Goal: Information Seeking & Learning: Find contact information

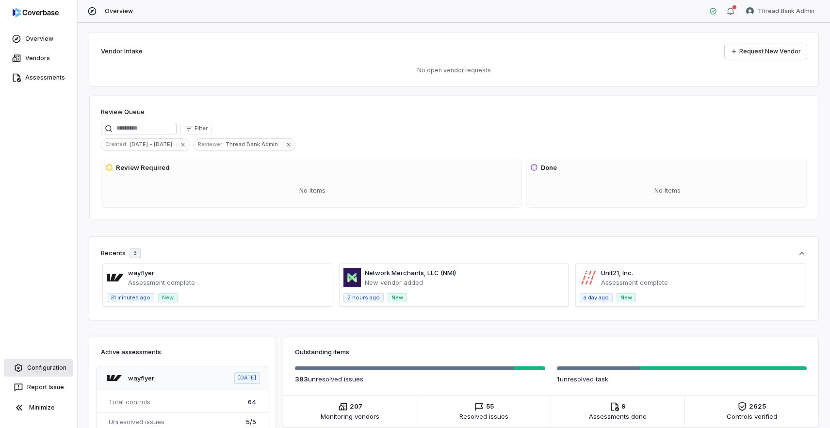
click at [38, 367] on link "Configuration" at bounding box center [38, 367] width 69 height 17
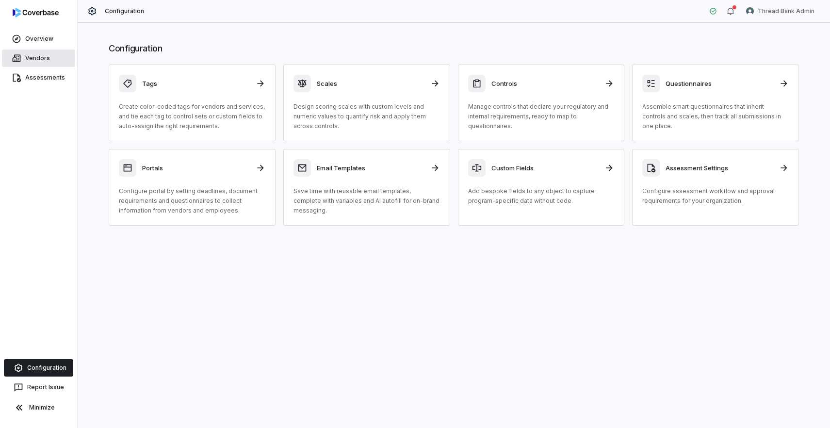
click at [43, 56] on link "Vendors" at bounding box center [38, 57] width 73 height 17
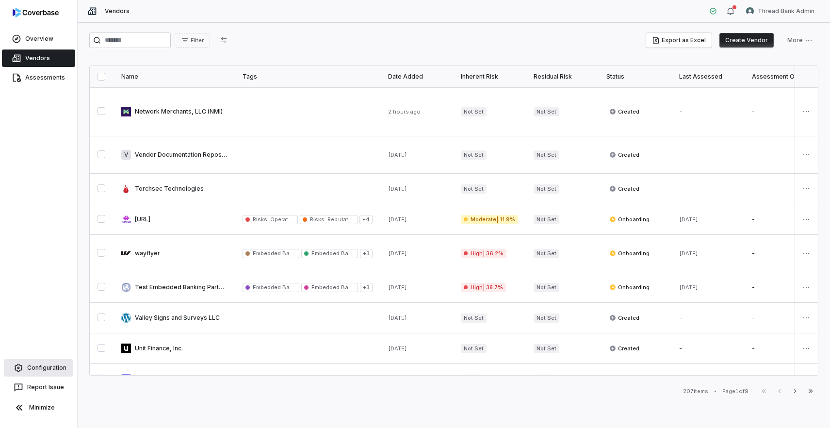
click at [51, 366] on link "Configuration" at bounding box center [38, 367] width 69 height 17
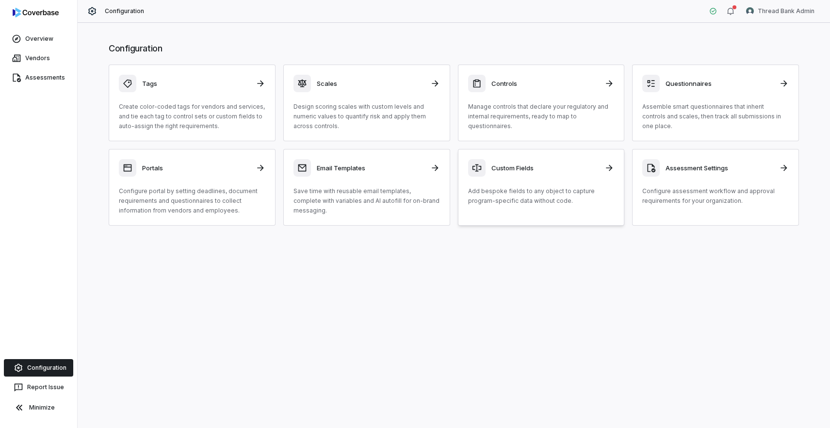
click at [514, 190] on p "Add bespoke fields to any object to capture program-specific data without code." at bounding box center [541, 195] width 147 height 19
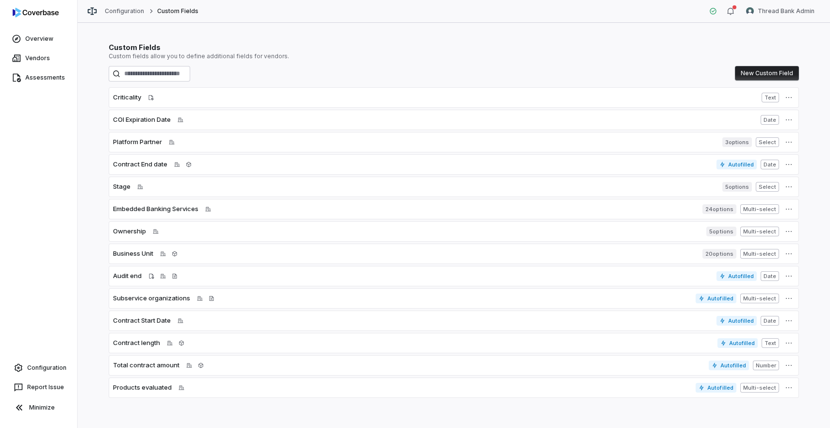
click at [151, 163] on span "Contract End date" at bounding box center [140, 165] width 54 height 10
click at [789, 167] on icon "button" at bounding box center [789, 165] width 8 height 8
click at [771, 189] on div "Edit" at bounding box center [790, 187] width 62 height 16
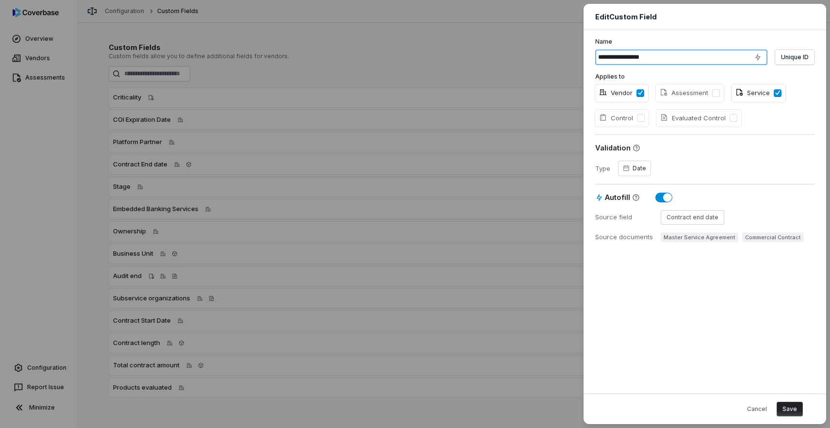
click at [625, 56] on input "**********" at bounding box center [681, 57] width 172 height 16
click at [765, 407] on button "Cancel" at bounding box center [757, 409] width 32 height 15
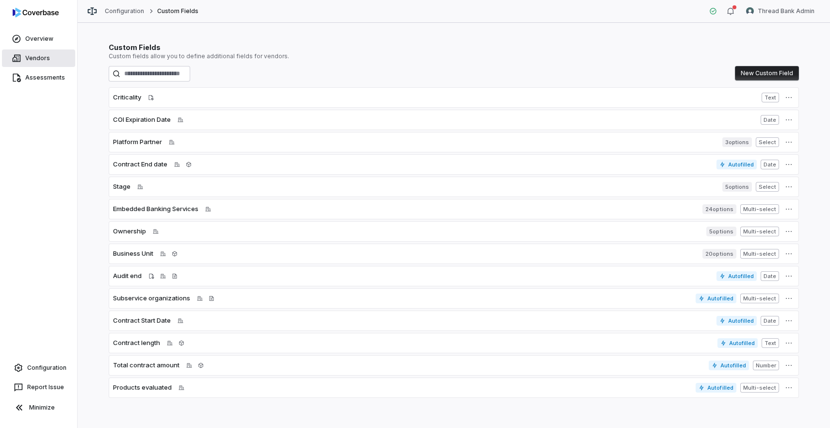
click at [44, 55] on link "Vendors" at bounding box center [38, 57] width 73 height 17
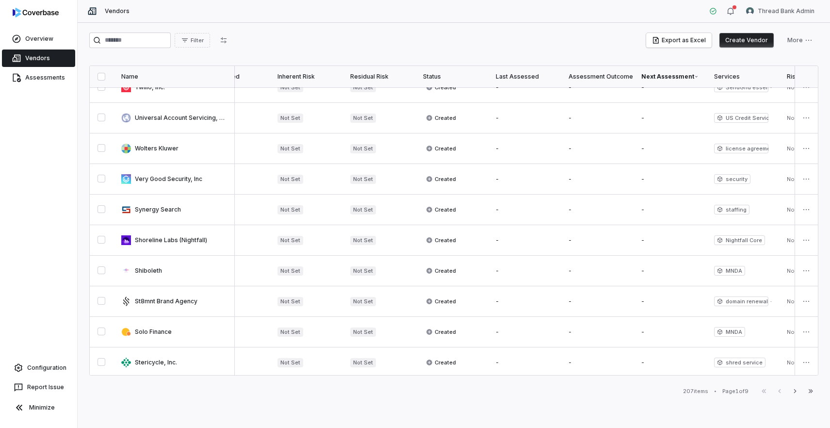
scroll to position [538, 183]
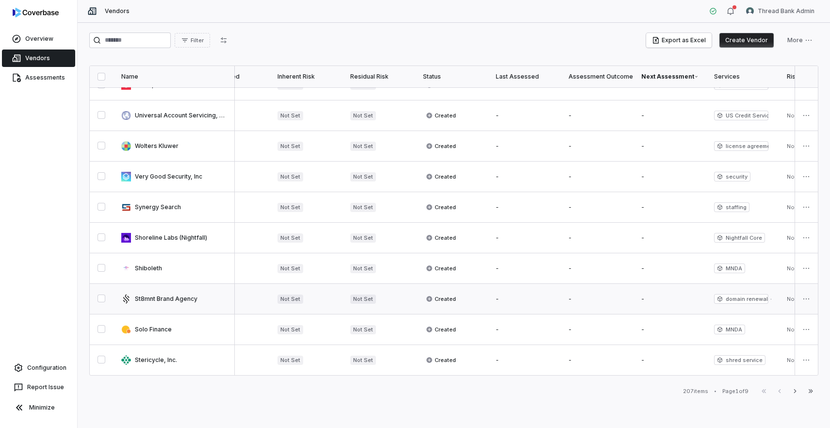
click at [160, 296] on link at bounding box center [174, 299] width 121 height 30
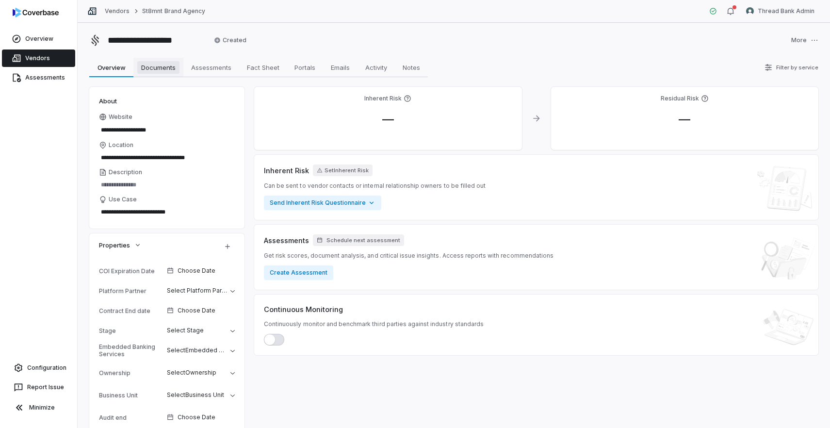
click at [149, 69] on span "Documents" at bounding box center [158, 67] width 42 height 13
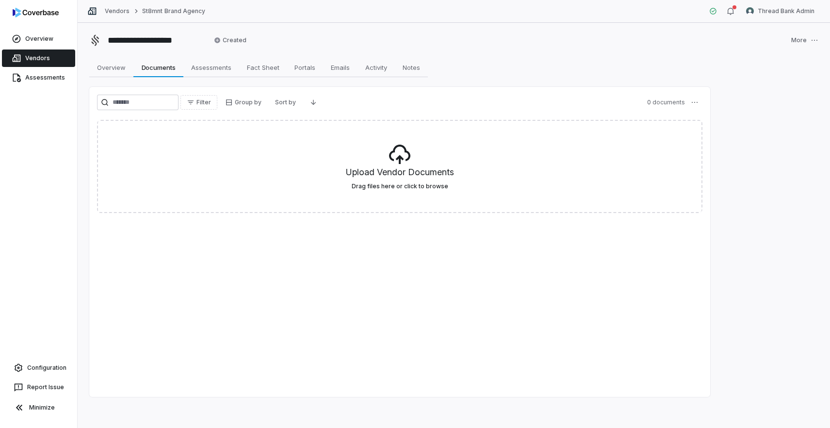
click at [40, 57] on link "Vendors" at bounding box center [38, 57] width 73 height 17
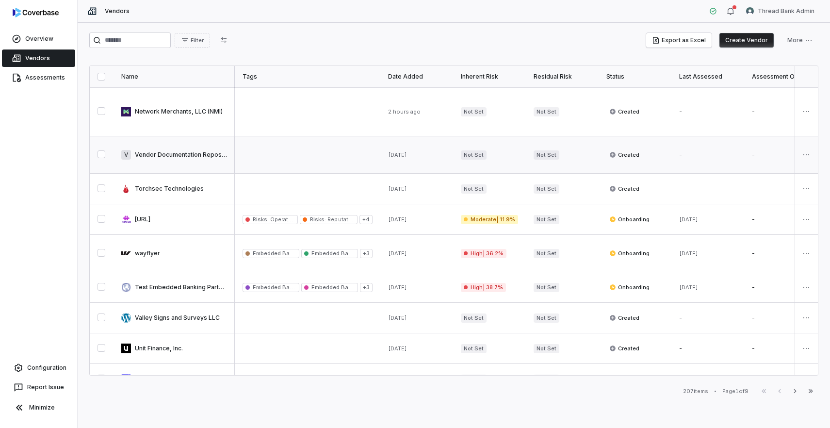
click at [168, 155] on link at bounding box center [174, 154] width 121 height 37
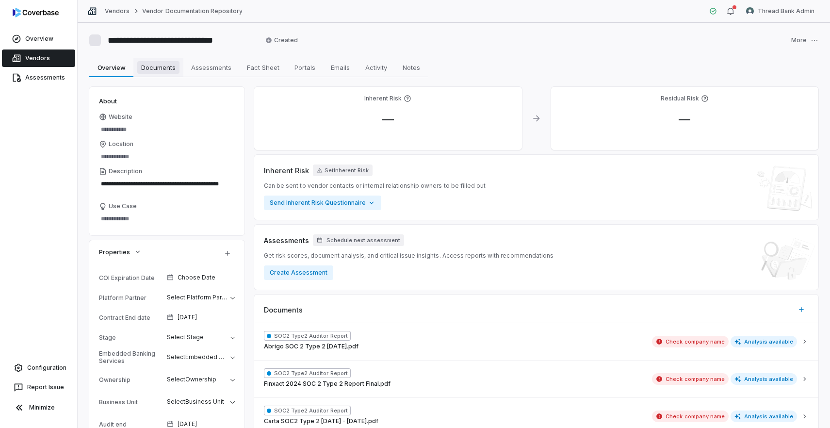
click at [161, 71] on span "Documents" at bounding box center [158, 67] width 42 height 13
type textarea "*"
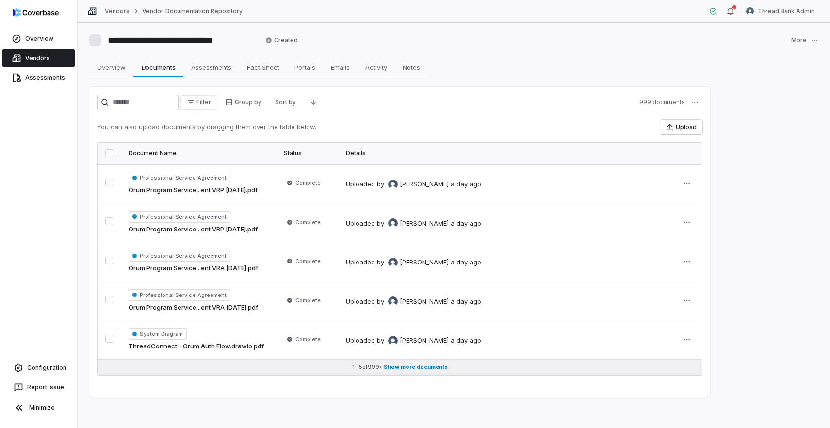
click at [407, 365] on span "Show more documents" at bounding box center [416, 366] width 64 height 7
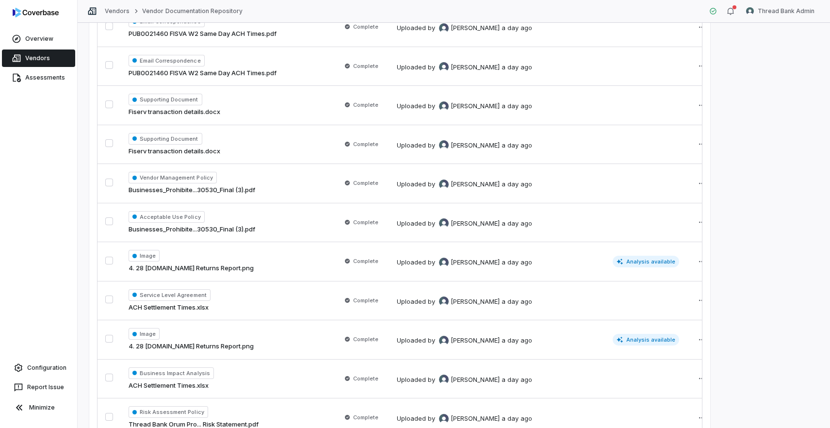
scroll to position [1644, 0]
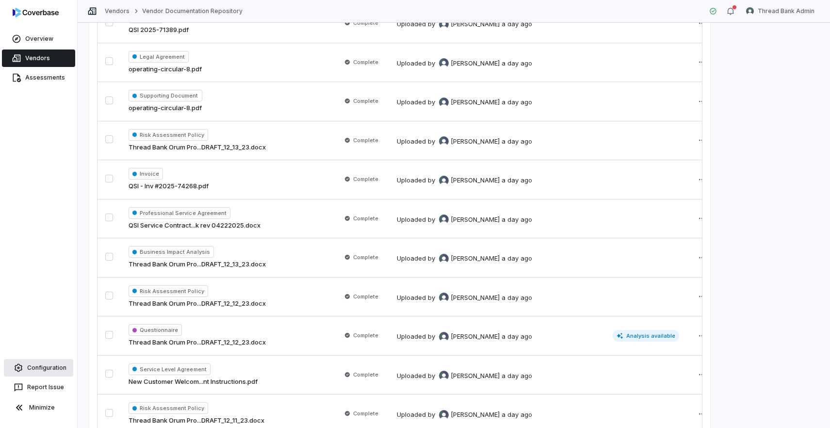
click at [51, 370] on link "Configuration" at bounding box center [38, 367] width 69 height 17
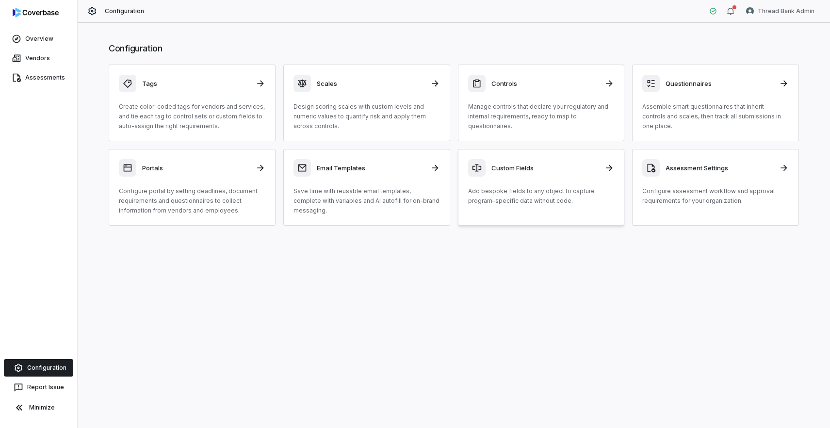
click at [571, 195] on p "Add bespoke fields to any object to capture program-specific data without code." at bounding box center [541, 195] width 147 height 19
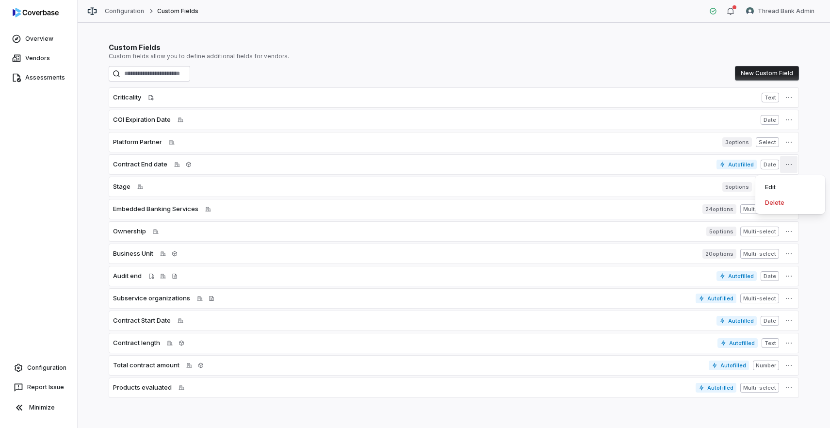
click at [787, 166] on icon "button" at bounding box center [789, 165] width 8 height 8
click at [779, 190] on div "Edit" at bounding box center [790, 187] width 62 height 16
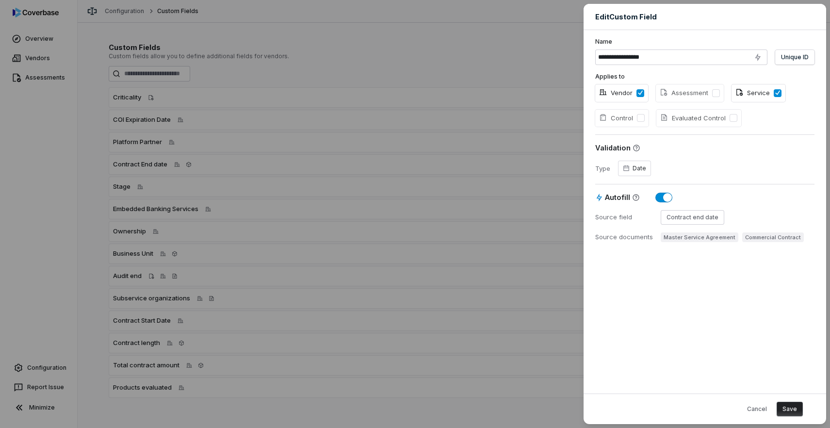
click at [640, 62] on input "**********" at bounding box center [681, 57] width 172 height 16
click at [632, 58] on input "**********" at bounding box center [681, 57] width 172 height 16
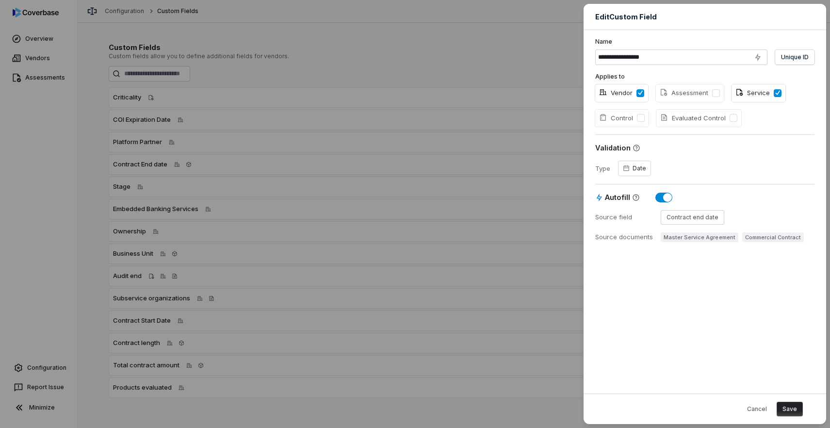
click at [632, 58] on input "**********" at bounding box center [681, 57] width 172 height 16
click at [211, 250] on div "**********" at bounding box center [415, 214] width 830 height 428
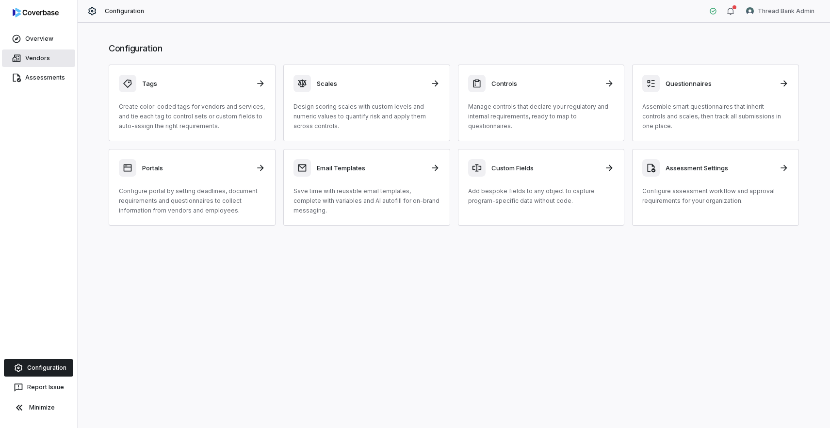
click at [37, 64] on link "Vendors" at bounding box center [38, 57] width 73 height 17
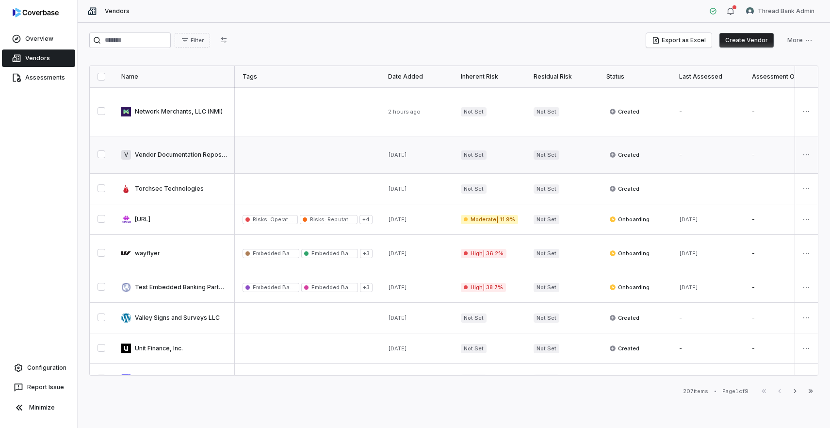
click at [158, 158] on link at bounding box center [174, 154] width 121 height 37
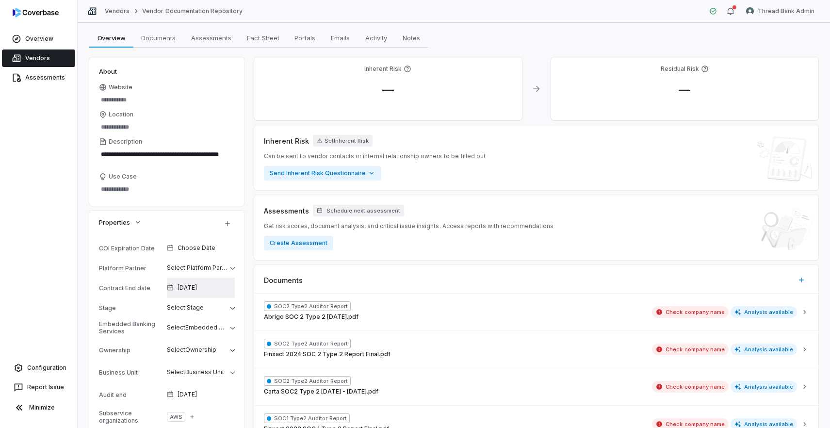
scroll to position [4, 0]
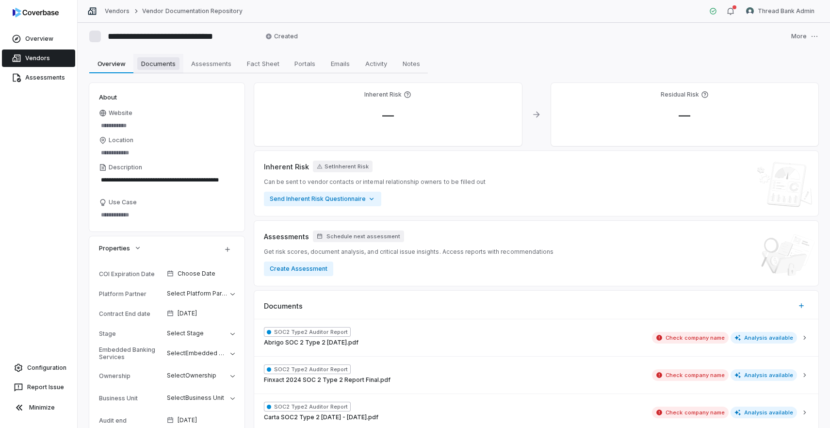
click at [166, 65] on span "Documents" at bounding box center [158, 63] width 42 height 13
type textarea "*"
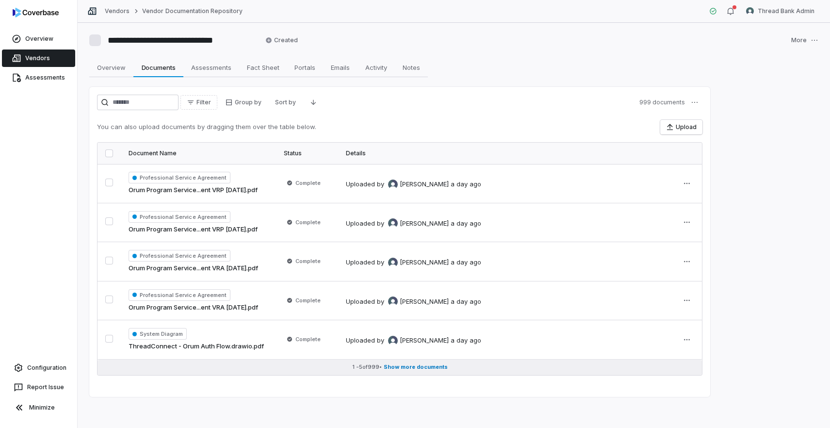
click at [409, 369] on span "Show more documents" at bounding box center [416, 366] width 64 height 7
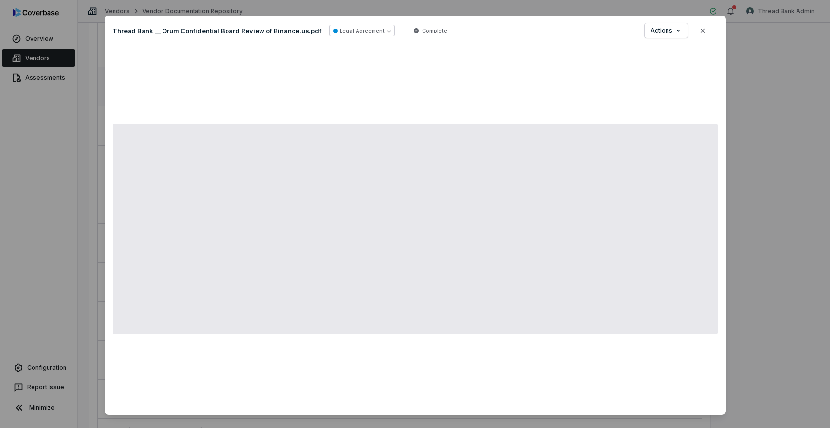
scroll to position [2782, 0]
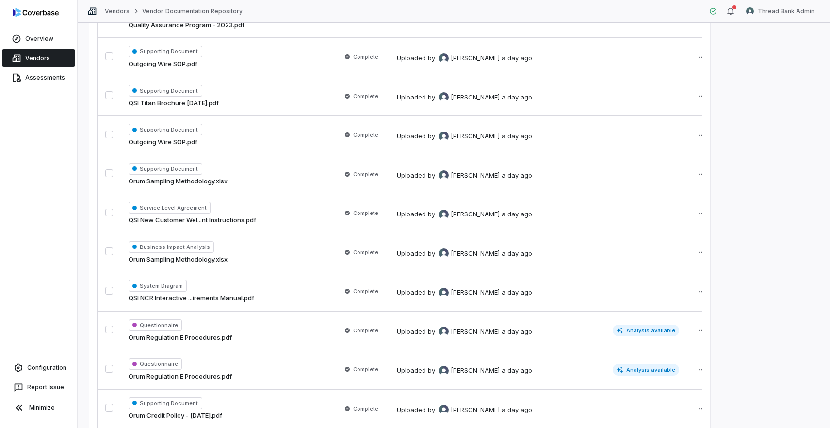
click at [742, 237] on div "**********" at bounding box center [454, 225] width 753 height 405
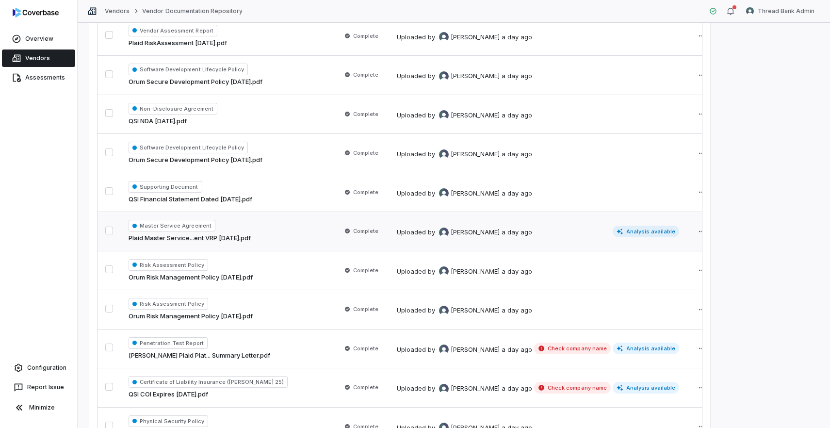
click at [281, 236] on td "Master Service Agreement Plaid Master Service...ent VRP [DATE].pdf" at bounding box center [227, 231] width 213 height 39
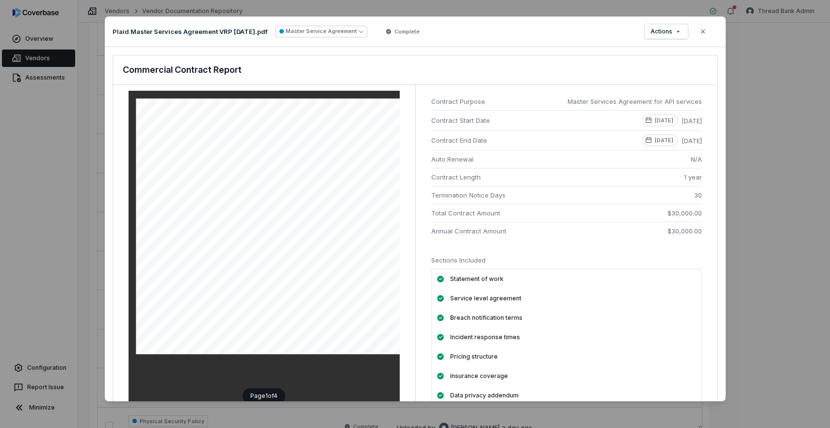
click at [682, 140] on span "[DATE]" at bounding box center [692, 141] width 20 height 10
drag, startPoint x: 641, startPoint y: 142, endPoint x: 653, endPoint y: 142, distance: 11.6
click at [655, 142] on p "[DATE]" at bounding box center [664, 140] width 18 height 8
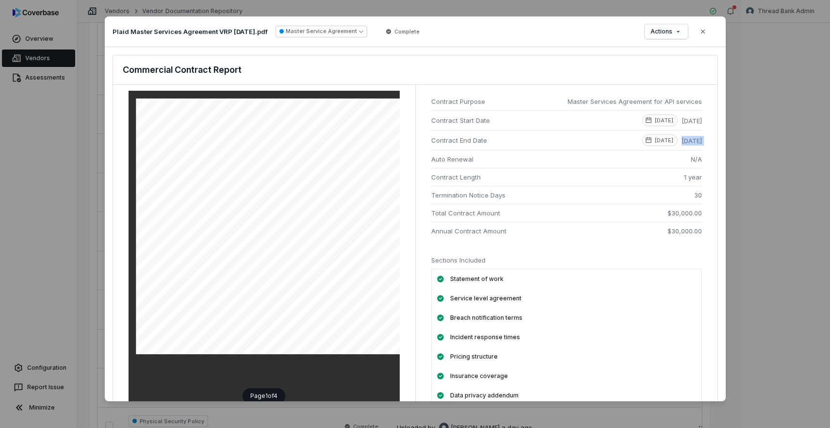
click at [655, 142] on p "[DATE]" at bounding box center [664, 140] width 18 height 8
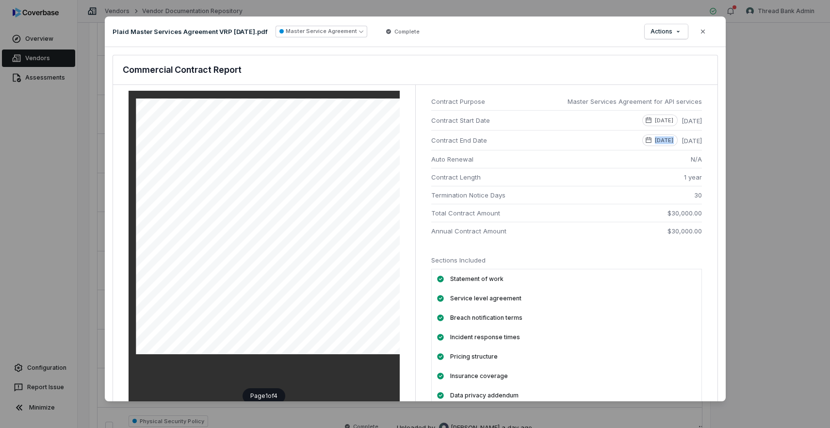
click at [655, 142] on p "[DATE]" at bounding box center [664, 140] width 18 height 8
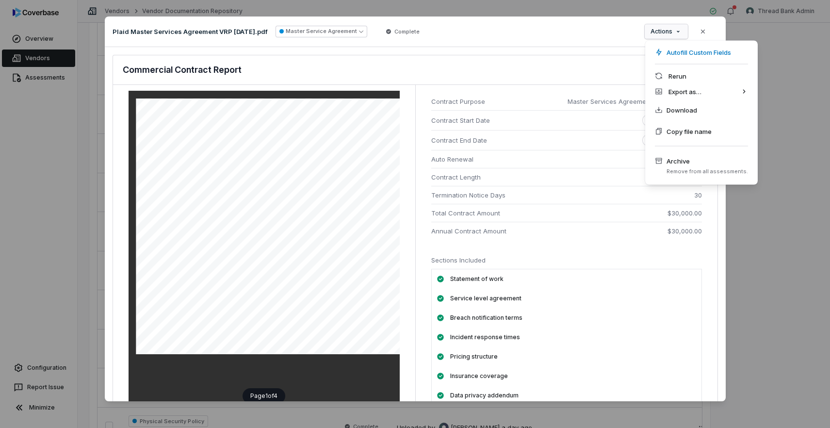
click at [680, 33] on div "Document Preview Plaid Master Services Agreement VRP [DATE].pdf Master Service …" at bounding box center [415, 214] width 830 height 426
click at [550, 46] on div "Document Preview Plaid Master Services Agreement VRP [DATE].pdf Master Service …" at bounding box center [415, 214] width 830 height 426
click at [682, 36] on div "Document Preview Plaid Master Services Agreement VRP [DATE].pdf Master Service …" at bounding box center [415, 214] width 830 height 426
click at [487, 53] on div "Document Preview Plaid Master Services Agreement VRP [DATE].pdf Master Service …" at bounding box center [415, 214] width 830 height 426
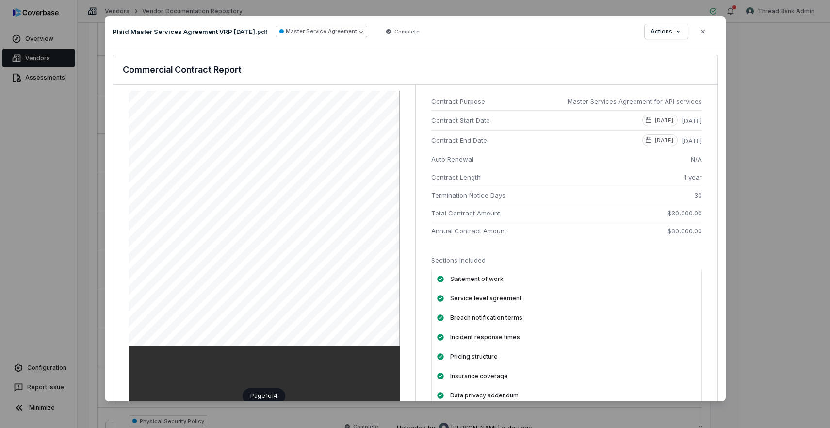
scroll to position [9, 0]
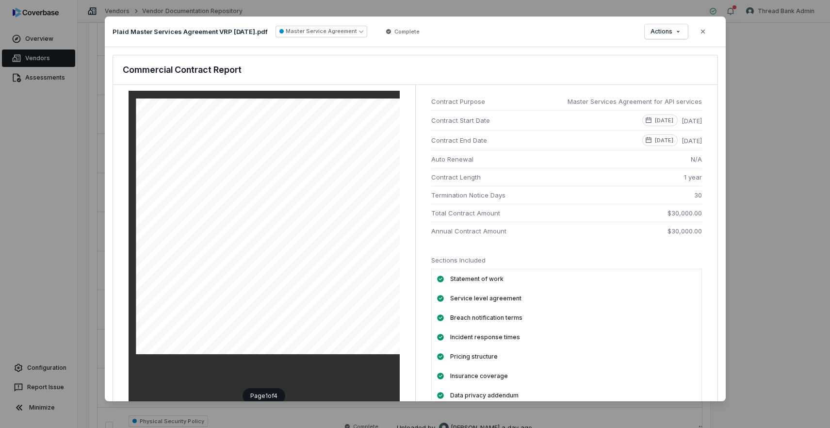
scroll to position [9, 0]
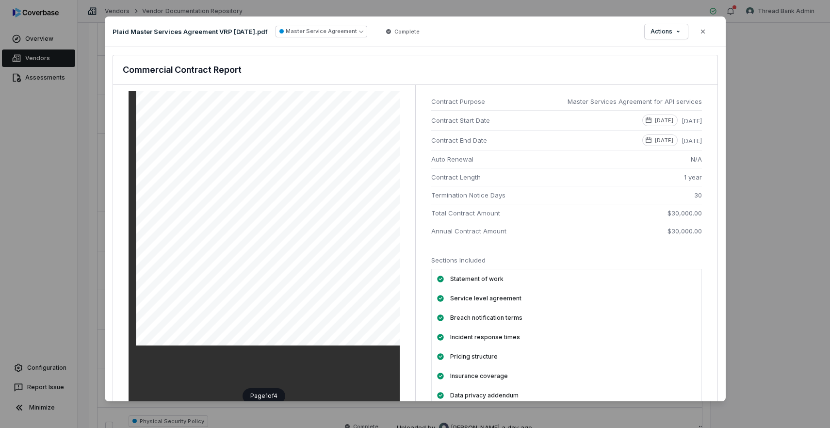
click at [28, 175] on div "Document Preview Plaid Master Services Agreement VRP [DATE].pdf Master Service …" at bounding box center [415, 214] width 830 height 428
click at [64, 145] on div "Document Preview Plaid Master Services Agreement VRP [DATE].pdf Master Service …" at bounding box center [415, 214] width 830 height 428
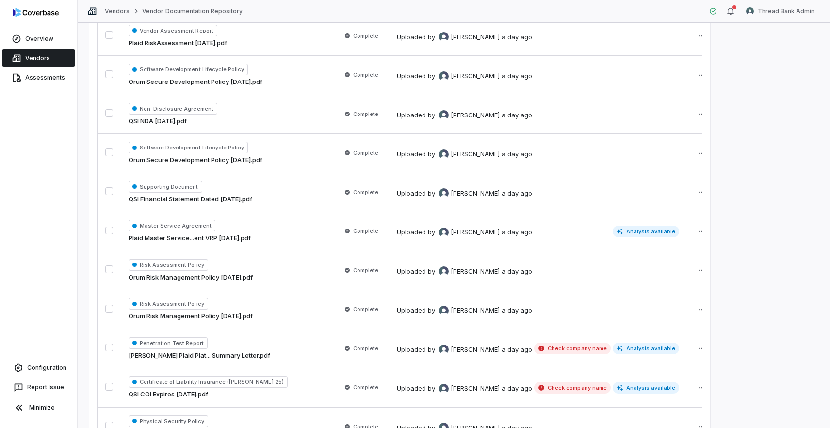
click at [44, 57] on link "Vendors" at bounding box center [38, 57] width 73 height 17
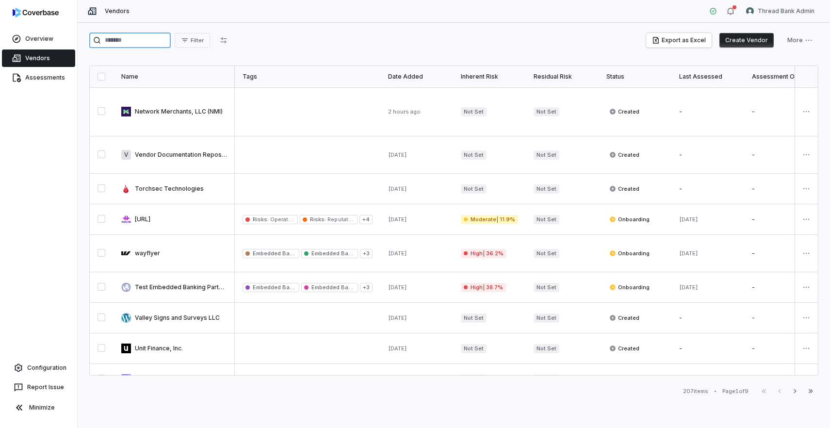
click at [146, 43] on input "search" at bounding box center [130, 41] width 82 height 16
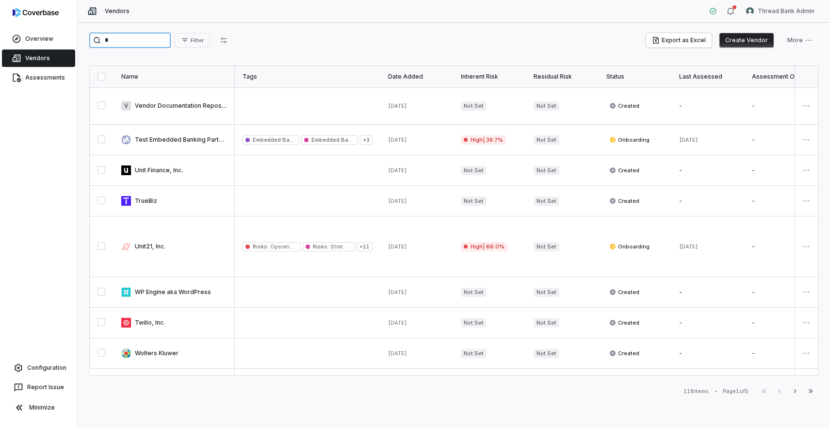
click at [154, 43] on input "*" at bounding box center [130, 41] width 82 height 16
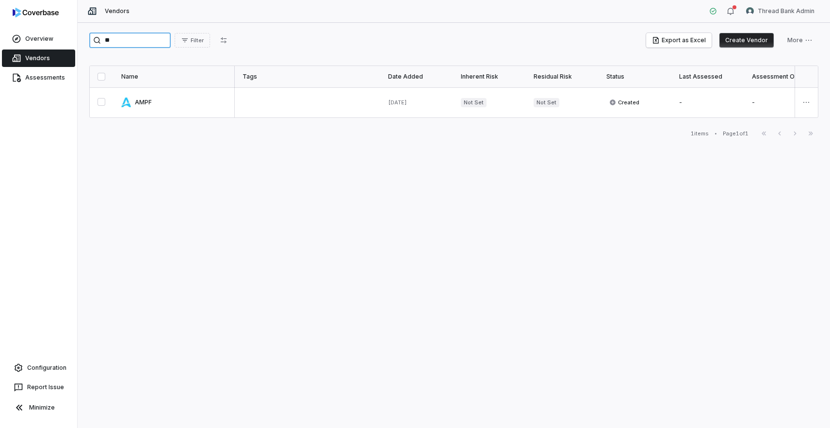
click at [148, 39] on input "**" at bounding box center [130, 41] width 82 height 16
type input "*"
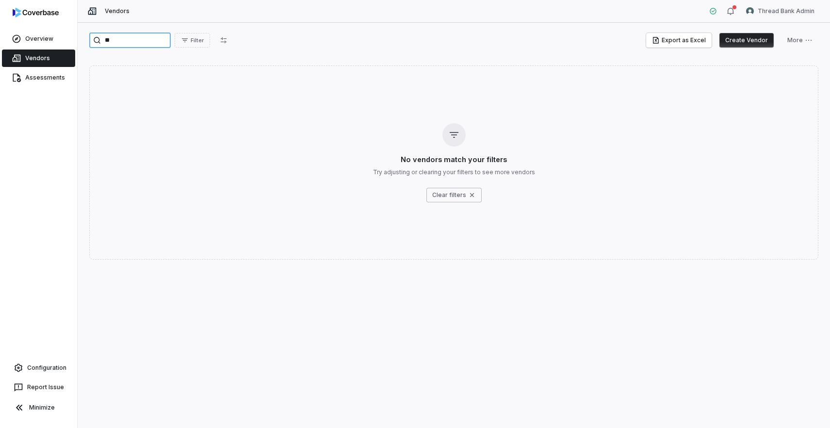
type input "*"
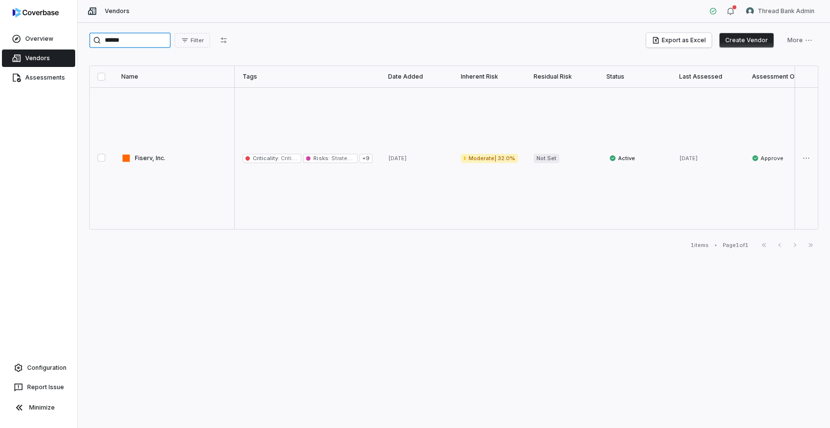
type input "******"
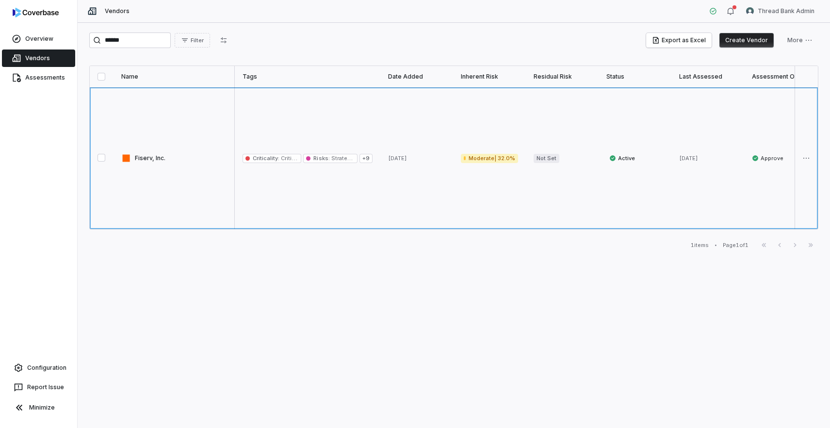
click at [170, 149] on link at bounding box center [174, 158] width 121 height 142
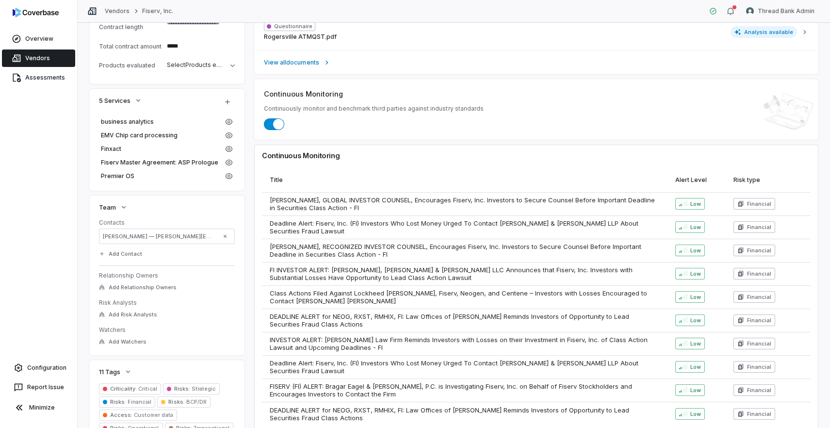
scroll to position [662, 0]
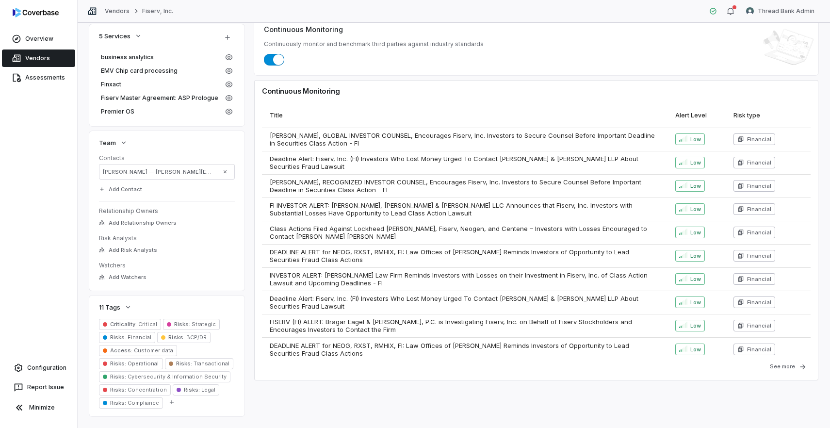
click at [174, 170] on span "Greg Hansen — gregory.hansen@fiserv.com" at bounding box center [160, 172] width 114 height 8
click at [165, 174] on span "Greg Hansen — gregory.hansen@fiserv.com" at bounding box center [160, 172] width 114 height 8
click at [178, 174] on span "Greg Hansen — gregory.hansen@fiserv.com" at bounding box center [160, 172] width 114 height 8
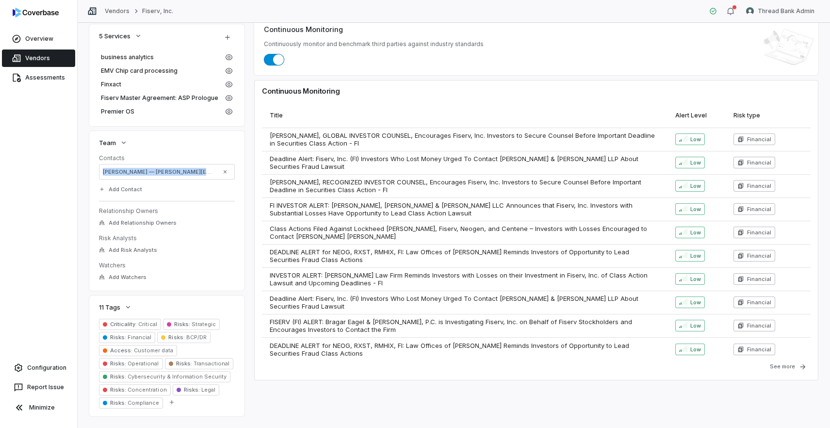
click at [108, 175] on span "Greg Hansen — gregory.hansen@fiserv.com" at bounding box center [160, 172] width 114 height 8
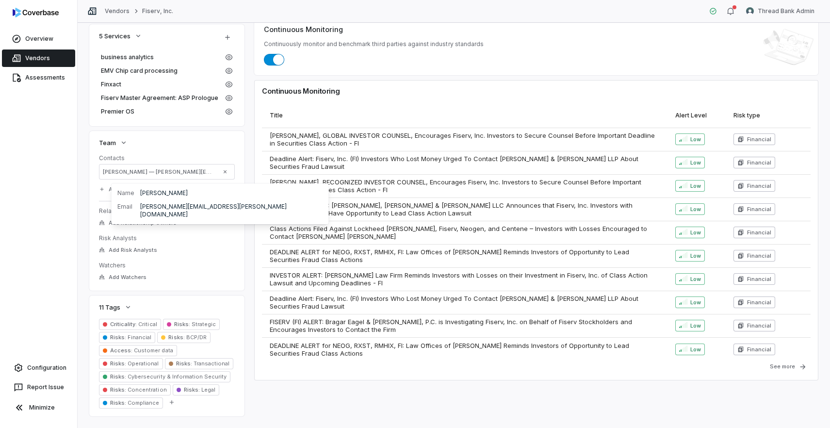
click at [118, 174] on span "Greg Hansen — gregory.hansen@fiserv.com" at bounding box center [160, 172] width 114 height 8
click at [158, 173] on span "Greg Hansen — gregory.hansen@fiserv.com" at bounding box center [160, 172] width 114 height 8
click at [204, 174] on span "Greg Hansen — gregory.hansen@fiserv.com" at bounding box center [160, 172] width 114 height 8
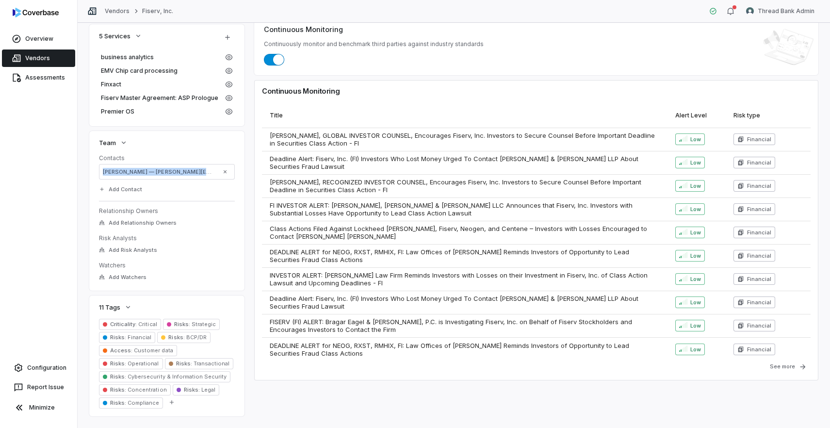
click at [204, 174] on span "Greg Hansen — gregory.hansen@fiserv.com" at bounding box center [160, 172] width 114 height 8
click at [132, 197] on button "Add Contact" at bounding box center [120, 188] width 49 height 17
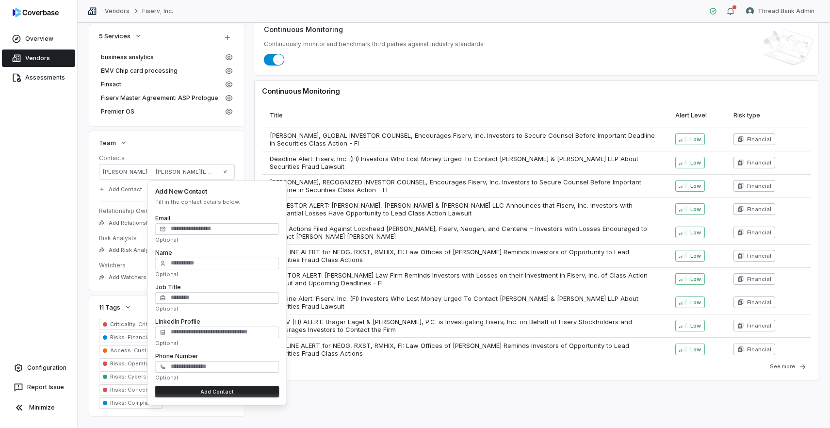
click at [179, 148] on div "Team" at bounding box center [166, 142] width 155 height 23
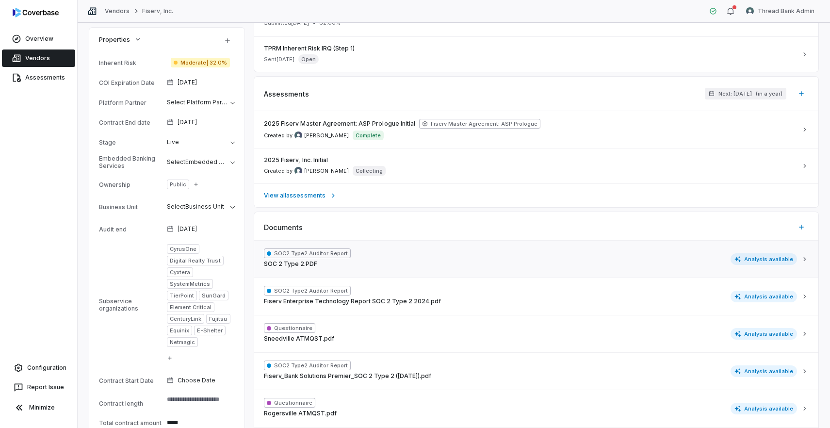
scroll to position [251, 0]
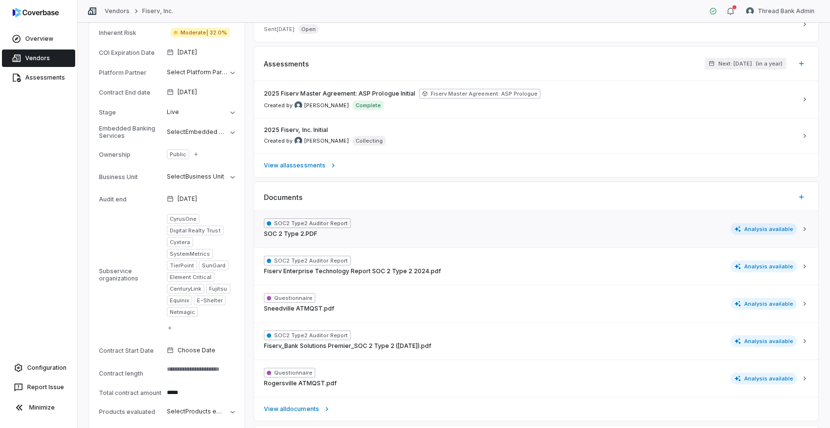
click at [375, 234] on div "SOC2 Type2 Auditor Report SOC 2 Type 2.PDF Analysis available" at bounding box center [530, 228] width 533 height 21
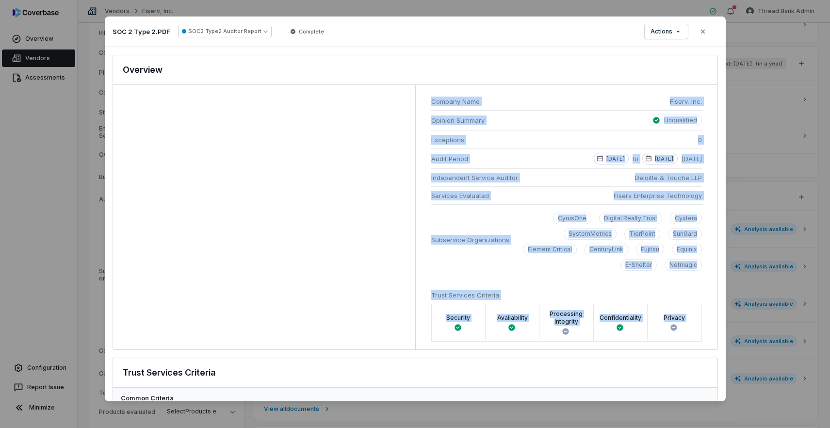
drag, startPoint x: 432, startPoint y: 100, endPoint x: 529, endPoint y: 357, distance: 274.1
click at [529, 357] on div "SOC2 Type 2 Analysis Document: SOC 2 Type 2.PDF Overview Company Name Fiserv, I…" at bounding box center [415, 224] width 621 height 355
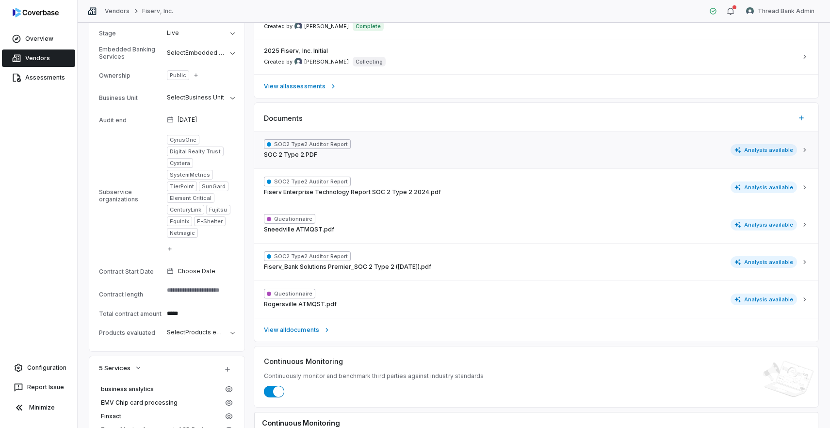
scroll to position [332, 0]
click at [311, 329] on span "View all documents" at bounding box center [291, 329] width 55 height 8
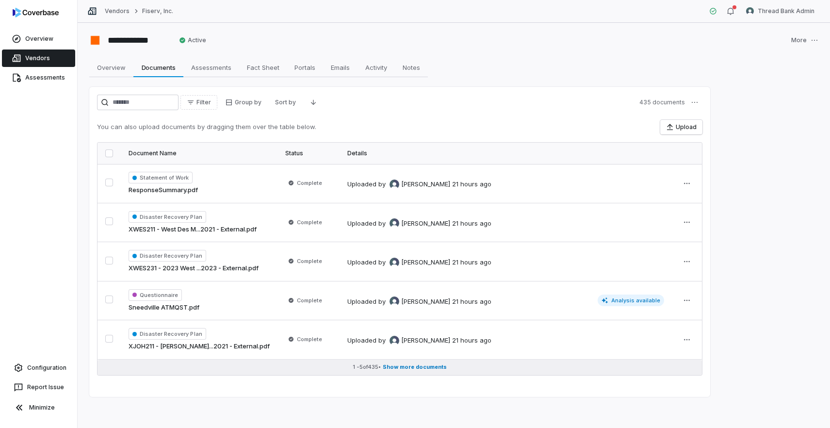
click at [420, 371] on button "1 - 5 of 435 • Show more documents" at bounding box center [400, 368] width 605 height 16
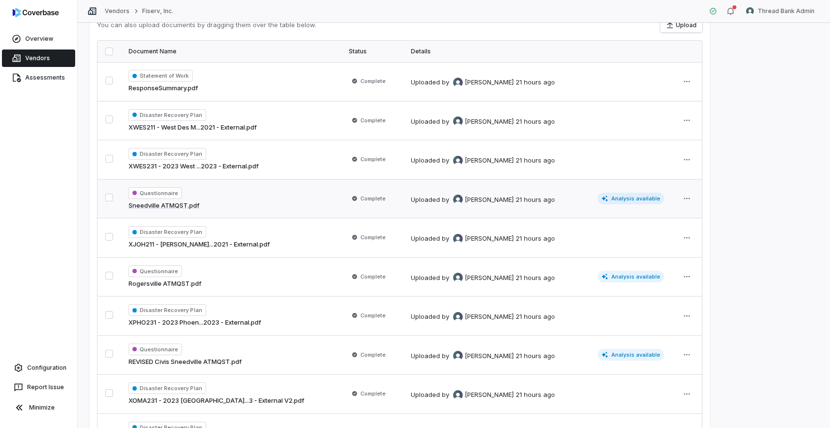
scroll to position [10, 0]
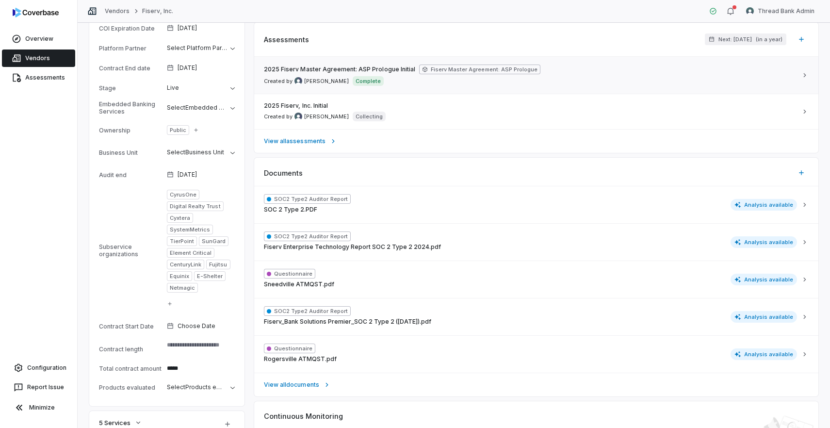
scroll to position [278, 0]
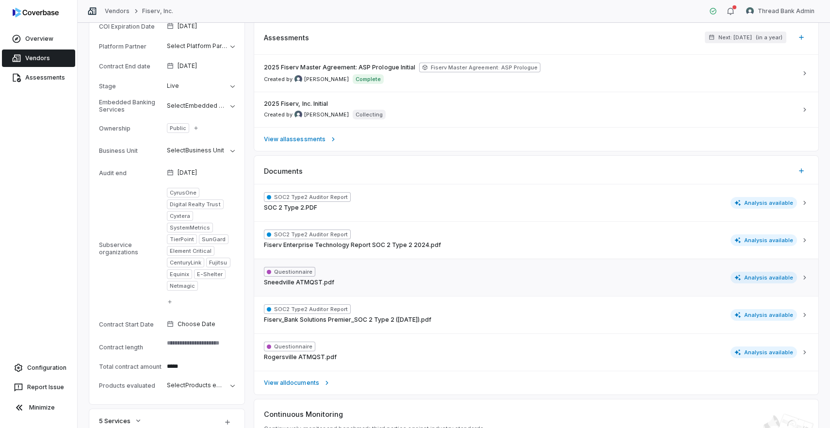
click at [331, 287] on div "Questionnaire Sneedville ATMQST.pdf Analysis available" at bounding box center [530, 277] width 533 height 21
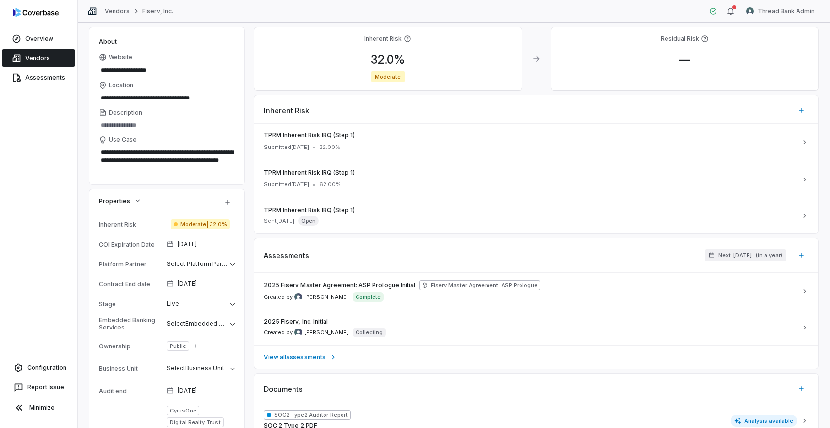
scroll to position [0, 0]
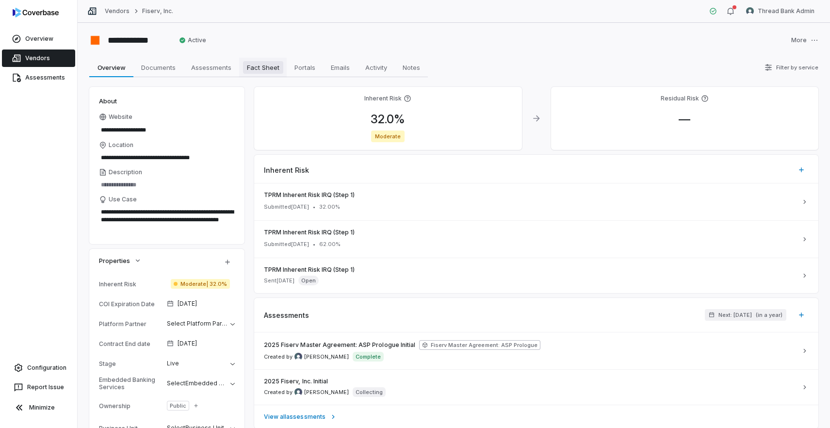
click at [252, 70] on span "Fact Sheet" at bounding box center [263, 67] width 40 height 13
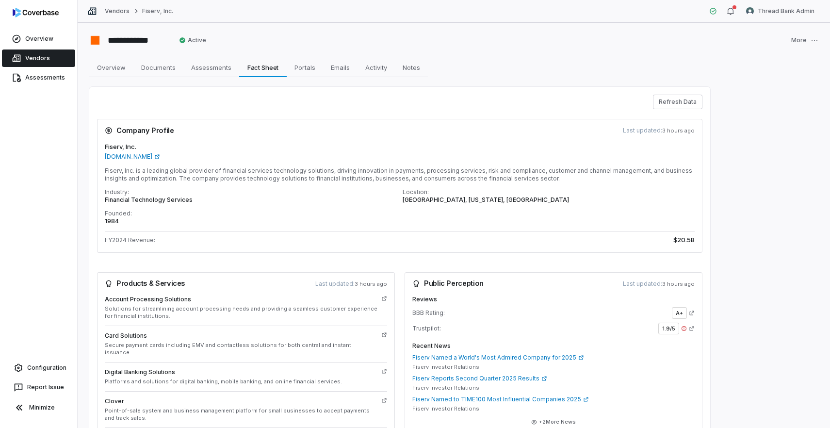
click at [646, 130] on span "Last updated: 3 hours ago" at bounding box center [659, 131] width 72 height 8
click at [532, 207] on div "Industry: Financial Technology Services Location: Milwaukee, Wisconsin, USA Fou…" at bounding box center [400, 206] width 590 height 37
click at [581, 107] on div "Refresh Data" at bounding box center [400, 102] width 606 height 15
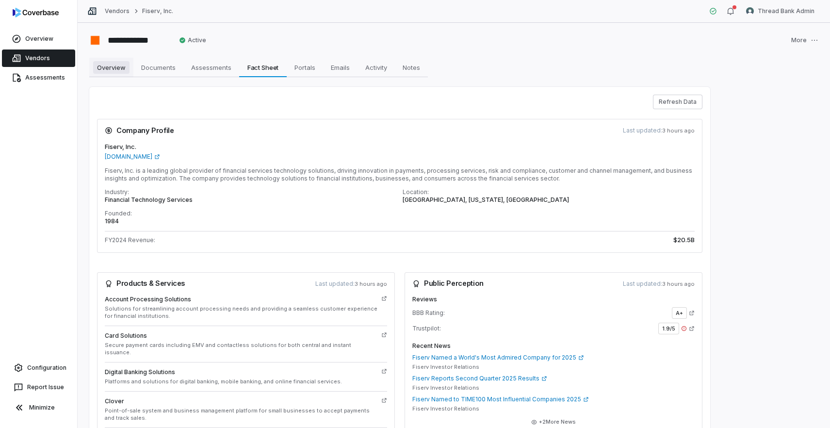
click at [119, 63] on span "Overview" at bounding box center [111, 67] width 36 height 13
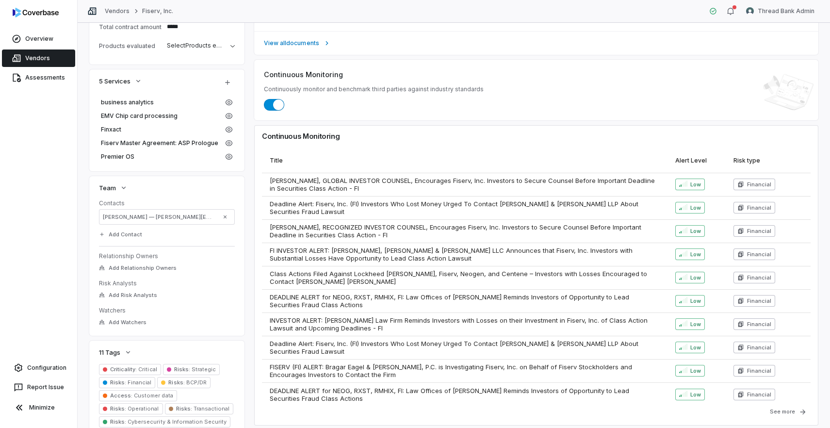
scroll to position [682, 0]
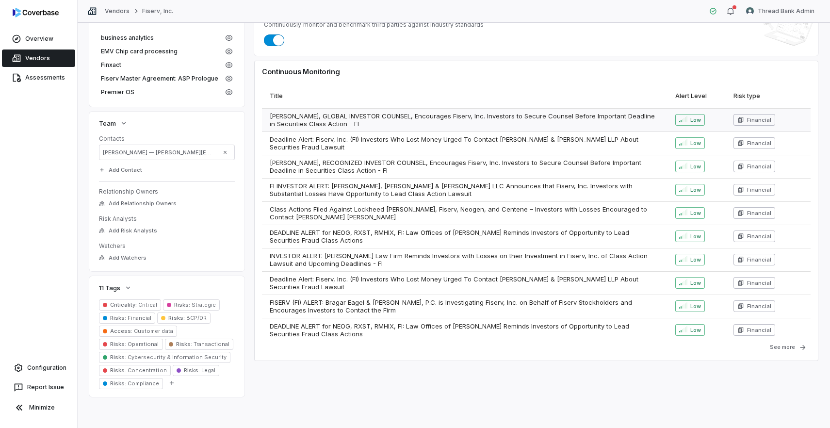
click at [634, 123] on span "ROSEN, GLOBAL INVESTOR COUNSEL, Encourages Fiserv, Inc. Investors to Secure Cou…" at bounding box center [465, 120] width 390 height 16
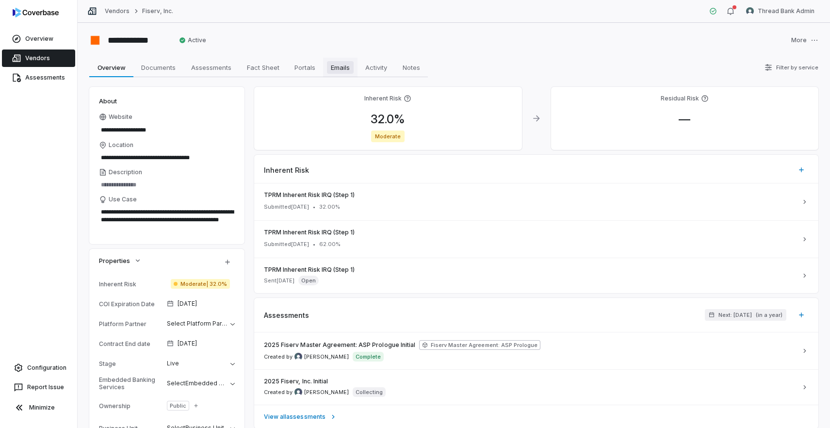
click at [349, 64] on span "Emails" at bounding box center [340, 67] width 27 height 13
type textarea "*"
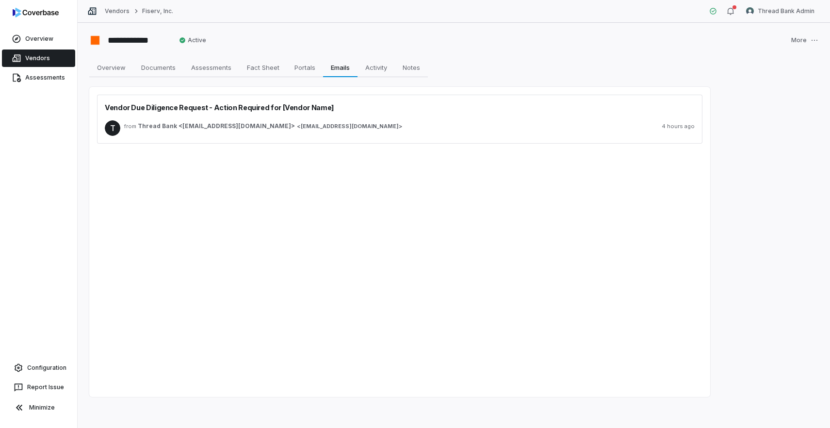
click at [301, 124] on span "outreach@vendors.thread.bank" at bounding box center [350, 126] width 98 height 7
